Goal: Check status: Check status

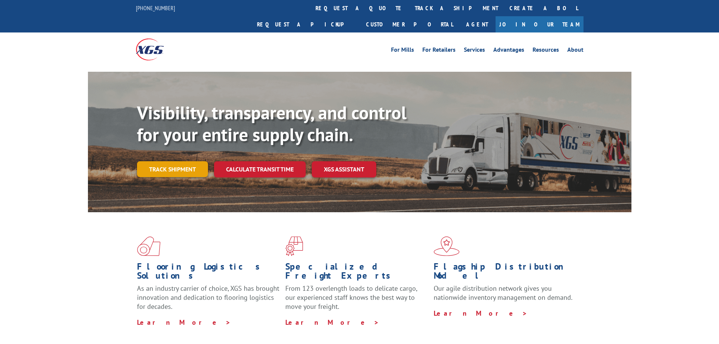
click at [157, 161] on link "Track shipment" at bounding box center [172, 169] width 71 height 16
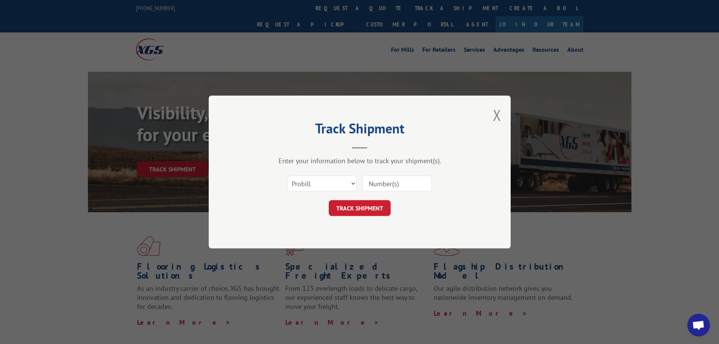
click at [405, 187] on input at bounding box center [396, 183] width 69 height 16
type input "17604985"
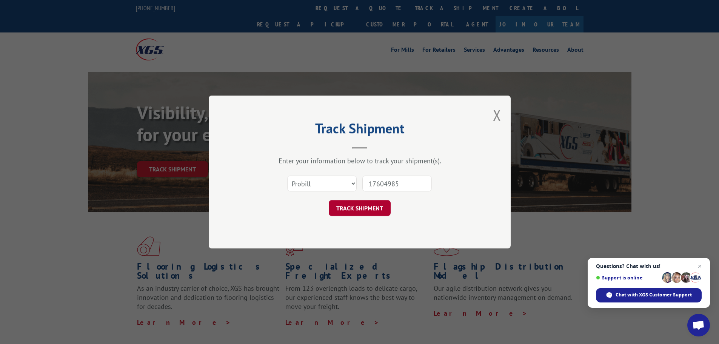
click at [353, 209] on button "TRACK SHIPMENT" at bounding box center [360, 208] width 62 height 16
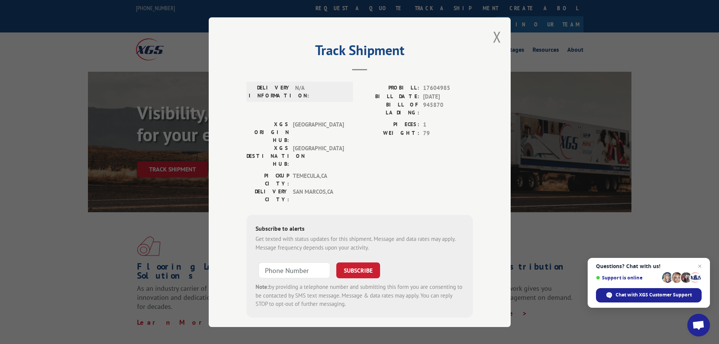
click at [303, 91] on span "N/A" at bounding box center [320, 92] width 51 height 16
click at [305, 105] on div "DELIVERY INFORMATION: N/A" at bounding box center [299, 102] width 106 height 37
drag, startPoint x: 305, startPoint y: 105, endPoint x: 317, endPoint y: 110, distance: 13.5
click at [306, 106] on div "DELIVERY INFORMATION: N/A" at bounding box center [299, 102] width 106 height 37
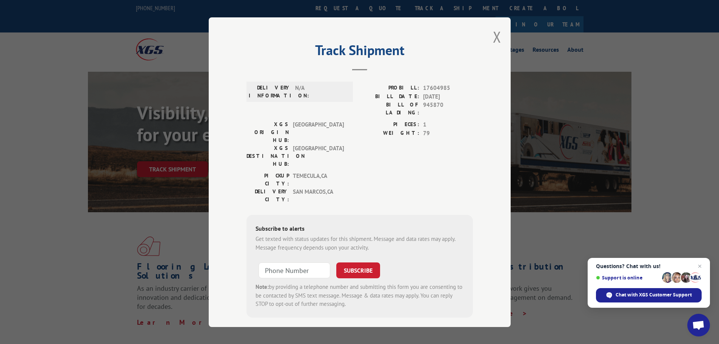
click at [356, 127] on div "XGS ORIGIN HUB: [GEOGRAPHIC_DATA] XGS DESTINATION HUB: [GEOGRAPHIC_DATA] PIECES…" at bounding box center [359, 145] width 226 height 51
click at [496, 37] on button "Close modal" at bounding box center [497, 37] width 8 height 20
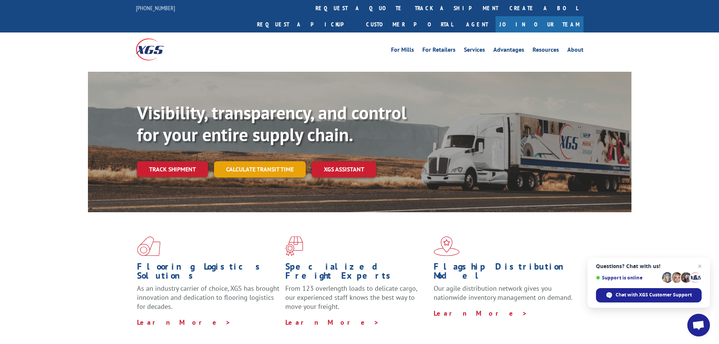
click at [239, 161] on link "Calculate transit time" at bounding box center [260, 169] width 92 height 16
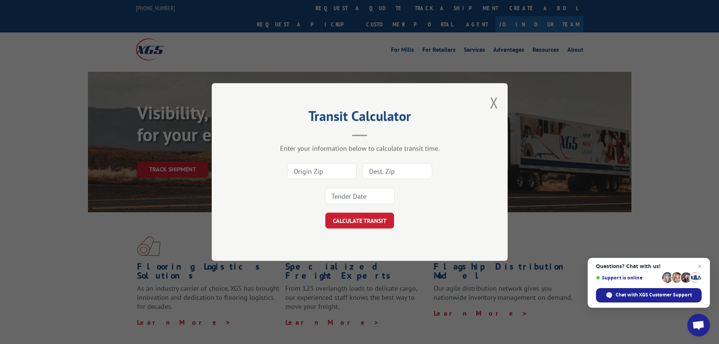
click at [318, 168] on input at bounding box center [321, 171] width 69 height 16
type input "92562"
click at [384, 176] on input at bounding box center [397, 171] width 69 height 16
type input "92008"
click at [356, 205] on div "92562 92008" at bounding box center [359, 184] width 220 height 50
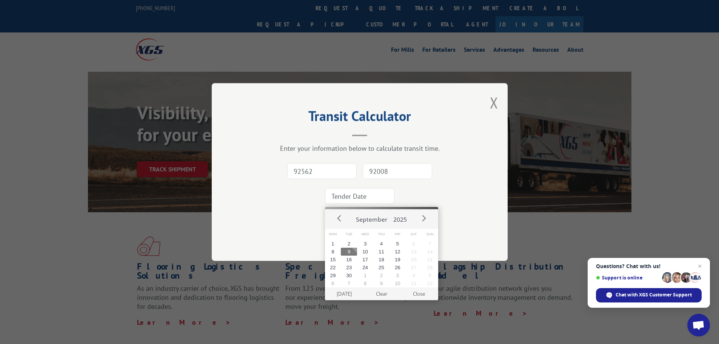
click at [356, 202] on input at bounding box center [359, 196] width 69 height 16
click at [351, 249] on button "9" at bounding box center [349, 252] width 16 height 8
type input "[DATE]"
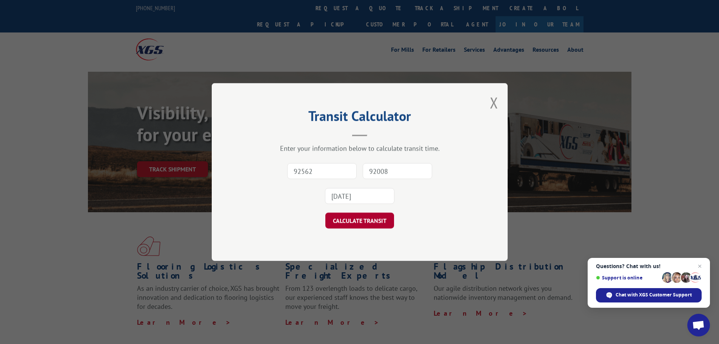
click at [365, 221] on button "CALCULATE TRANSIT" at bounding box center [359, 220] width 69 height 16
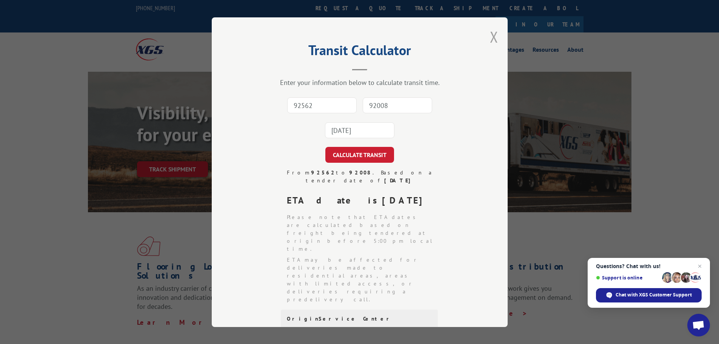
click at [490, 35] on button "Close modal" at bounding box center [494, 37] width 8 height 20
